Goal: Information Seeking & Learning: Learn about a topic

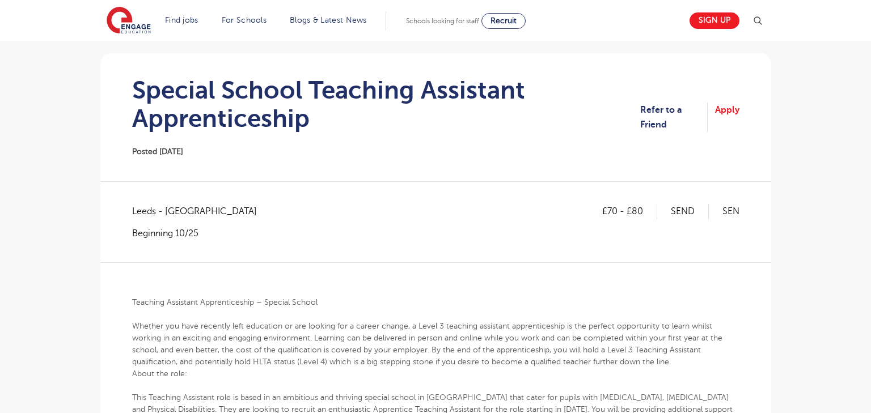
scroll to position [67, 0]
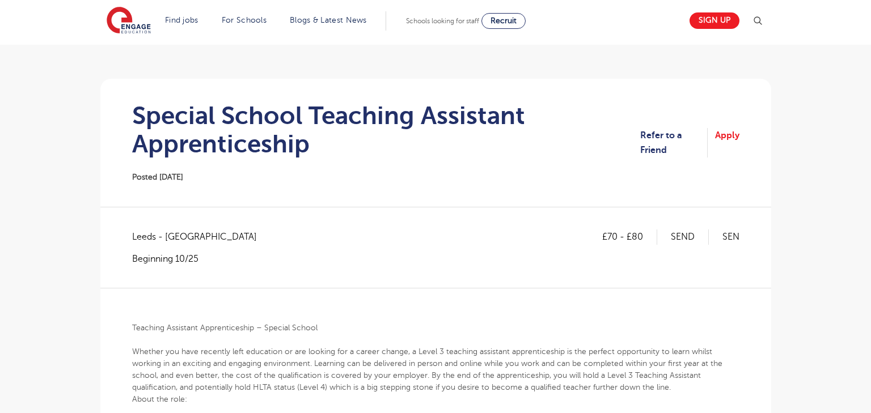
click at [259, 124] on h1 "Special School Teaching Assistant Apprenticeship" at bounding box center [386, 129] width 508 height 57
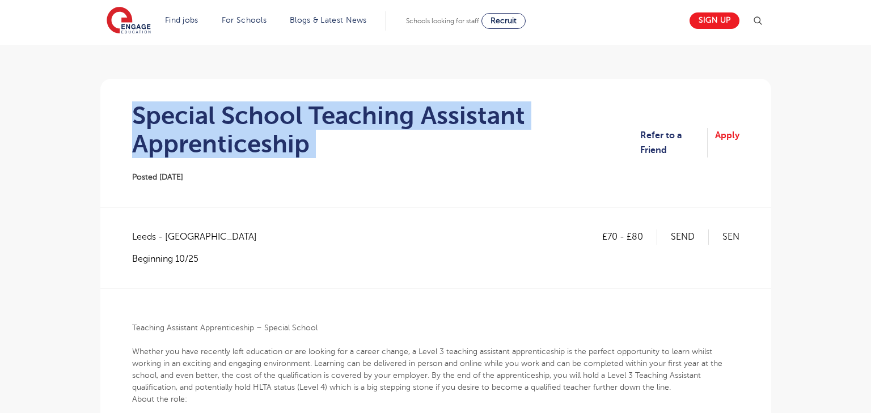
click at [259, 124] on h1 "Special School Teaching Assistant Apprenticeship" at bounding box center [386, 129] width 508 height 57
click at [281, 118] on h1 "Special School Teaching Assistant Apprenticeship" at bounding box center [386, 129] width 508 height 57
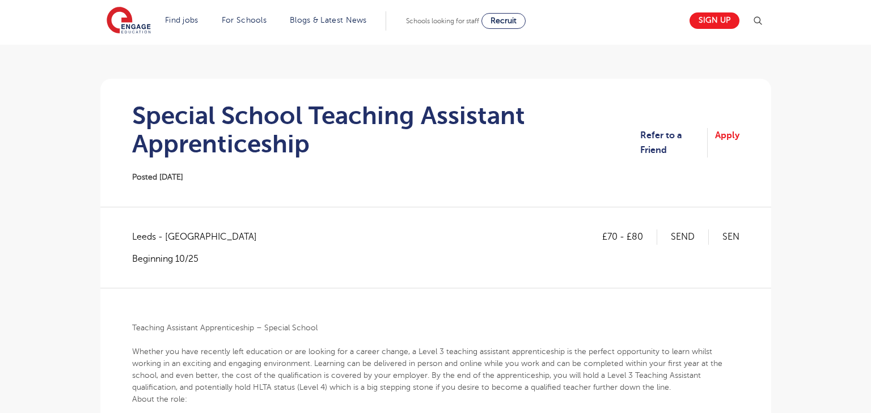
click at [254, 128] on h1 "Special School Teaching Assistant Apprenticeship" at bounding box center [386, 129] width 508 height 57
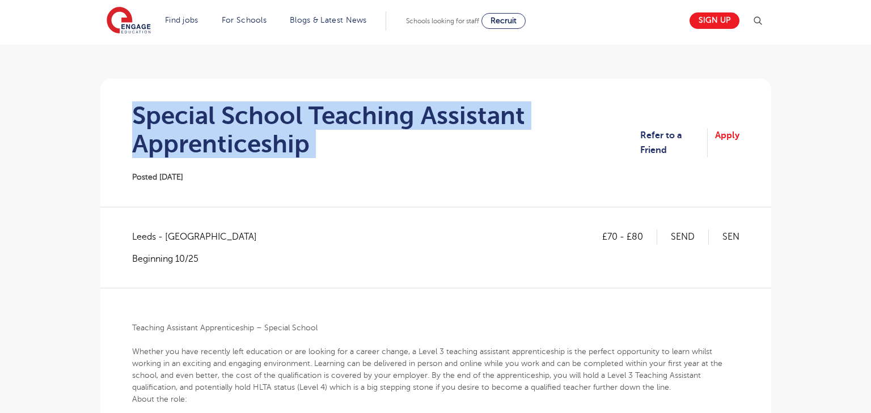
click at [254, 128] on h1 "Special School Teaching Assistant Apprenticeship" at bounding box center [386, 129] width 508 height 57
click at [324, 143] on h1 "Special School Teaching Assistant Apprenticeship" at bounding box center [386, 129] width 508 height 57
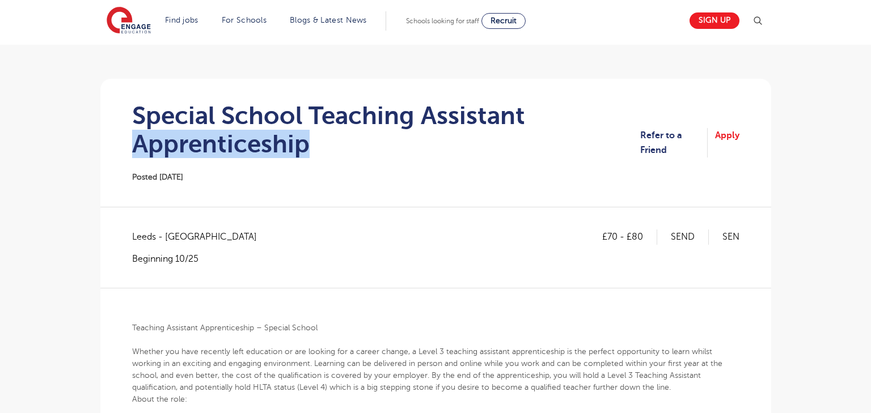
drag, startPoint x: 311, startPoint y: 145, endPoint x: 126, endPoint y: 147, distance: 184.2
click at [126, 147] on section "Special School Teaching Assistant Apprenticeship Posted 09/10/25 Refer to a Fri…" at bounding box center [435, 143] width 652 height 128
copy h1 "Apprenticeship"
click at [270, 147] on h1 "Special School Teaching Assistant Apprenticeship" at bounding box center [386, 129] width 508 height 57
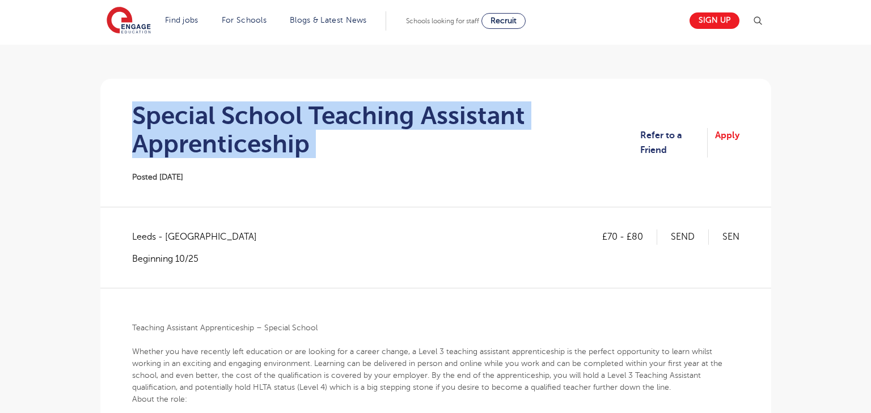
click at [270, 147] on h1 "Special School Teaching Assistant Apprenticeship" at bounding box center [386, 129] width 508 height 57
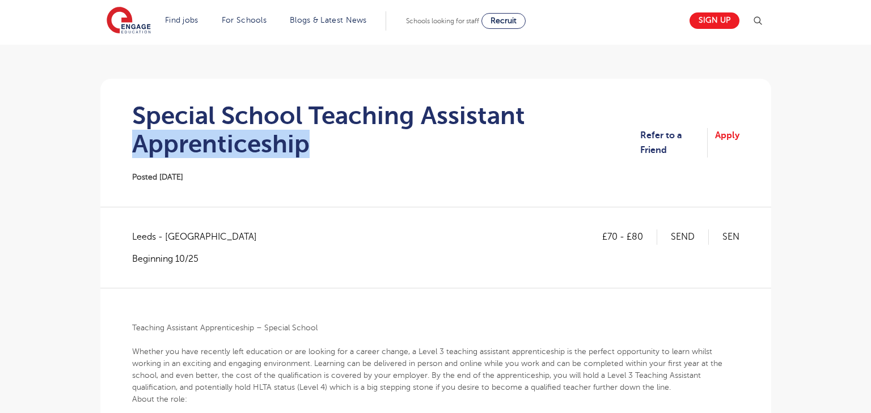
click at [270, 147] on h1 "Special School Teaching Assistant Apprenticeship" at bounding box center [386, 129] width 508 height 57
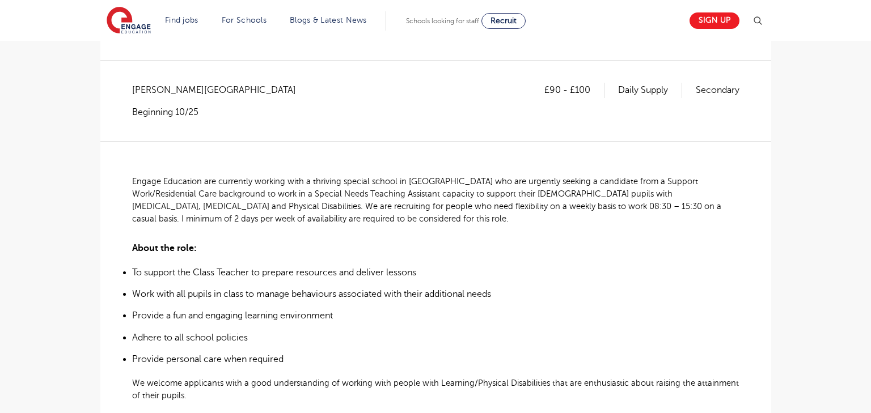
scroll to position [195, 0]
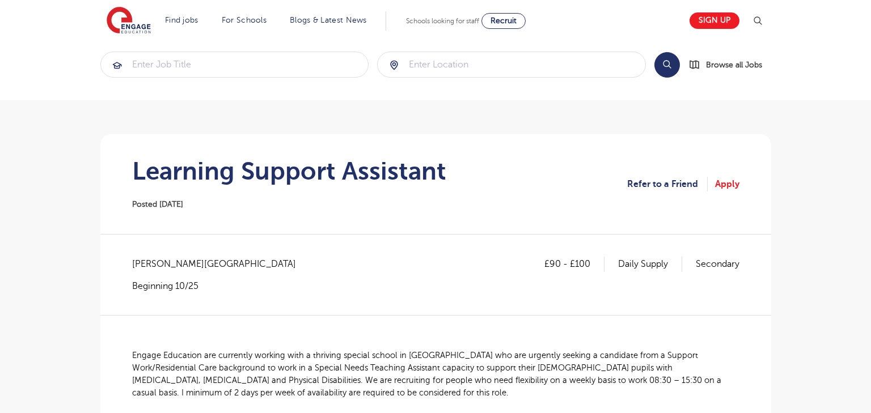
scroll to position [14, 0]
